Goal: Task Accomplishment & Management: Manage account settings

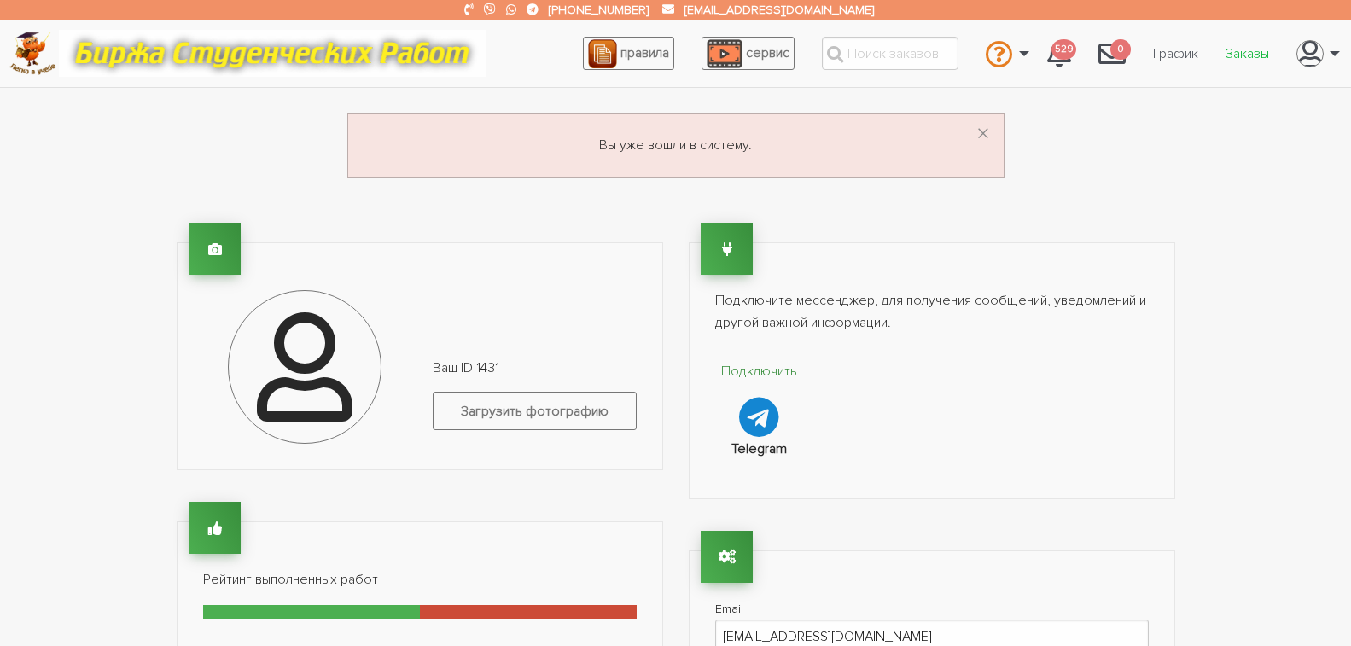
click at [1250, 52] on link "Заказы" at bounding box center [1247, 54] width 71 height 32
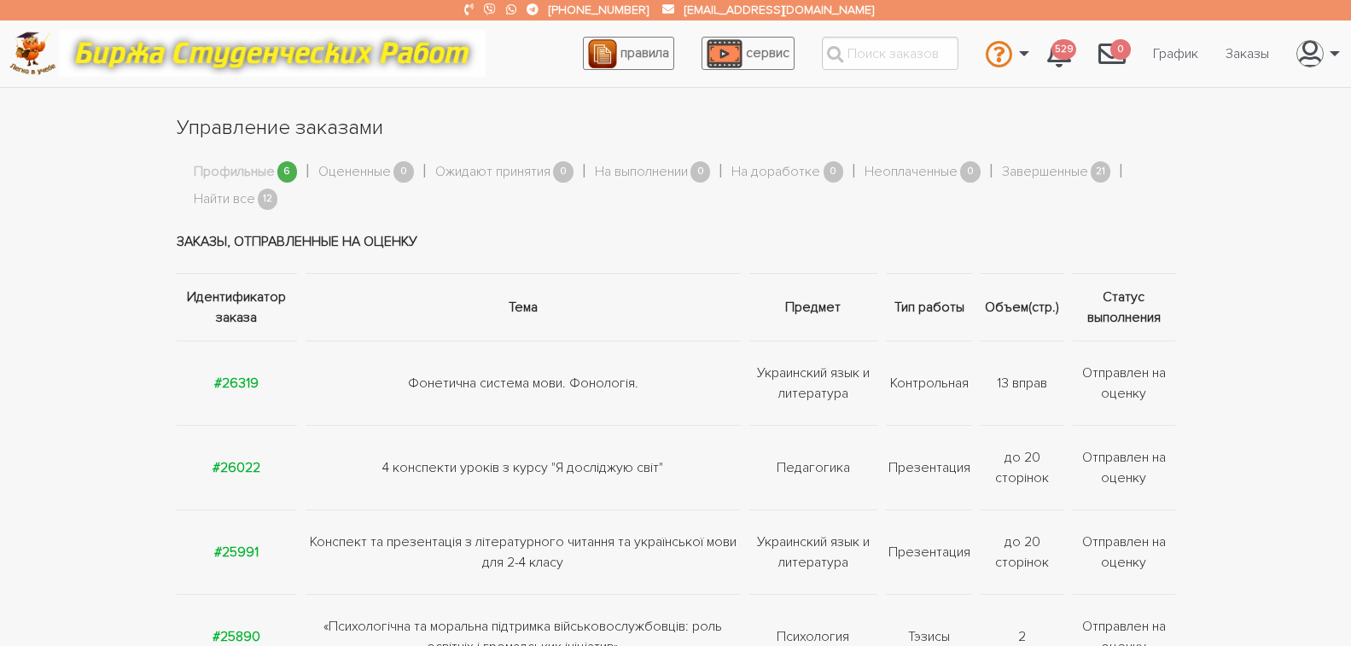
click at [256, 171] on link "Профильные" at bounding box center [234, 172] width 81 height 22
click at [236, 201] on link "Найти все" at bounding box center [224, 200] width 61 height 22
